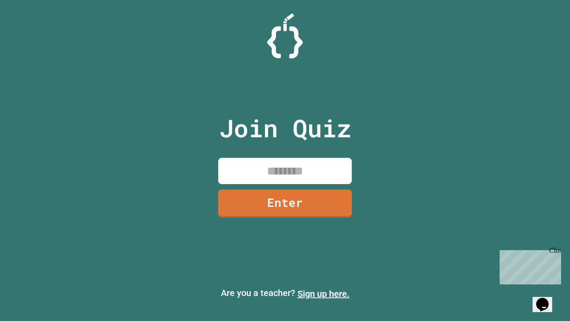
click at [323, 293] on link "Sign up here." at bounding box center [323, 293] width 52 height 11
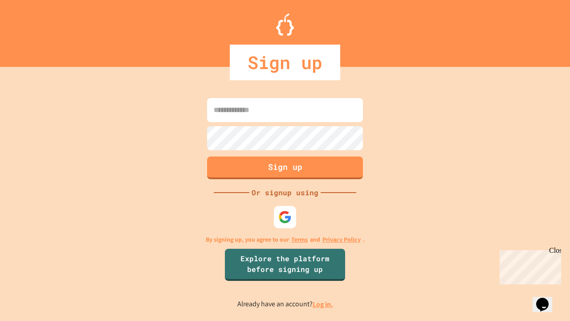
click at [323, 304] on link "Log in." at bounding box center [323, 303] width 20 height 9
